Goal: Task Accomplishment & Management: Manage account settings

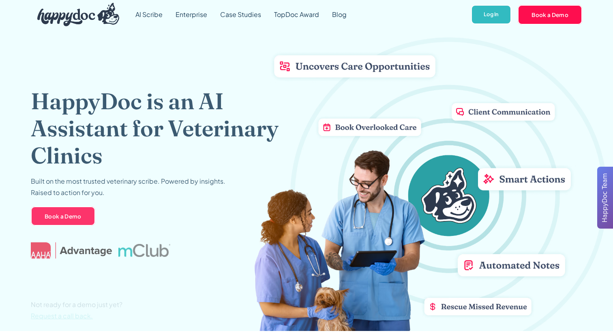
click at [491, 21] on link "Log In" at bounding box center [491, 15] width 40 height 20
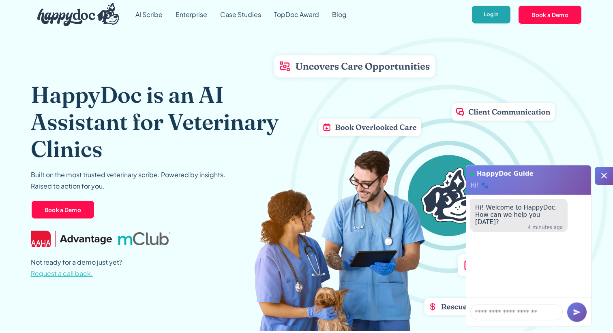
click at [485, 19] on link "Log In" at bounding box center [491, 15] width 40 height 20
click at [487, 14] on link "Log In" at bounding box center [491, 15] width 40 height 20
click at [479, 11] on link "Log In" at bounding box center [491, 15] width 40 height 20
click at [489, 15] on link "Log In" at bounding box center [491, 15] width 40 height 20
